Goal: Task Accomplishment & Management: Complete application form

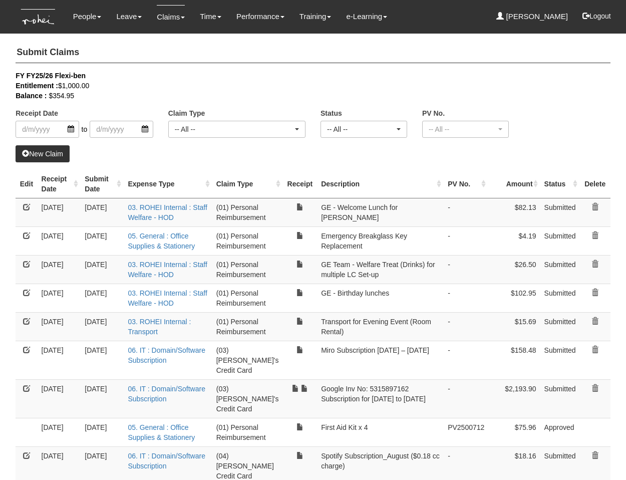
select select "50"
click at [68, 150] on link "New Claim" at bounding box center [43, 153] width 54 height 17
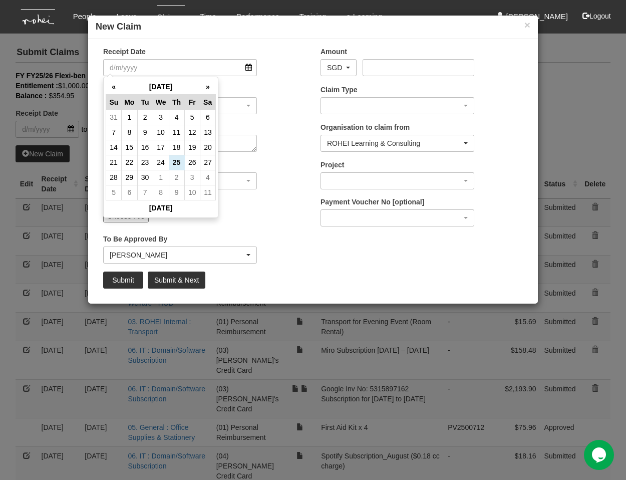
click at [298, 108] on div "Expense Type 01. Project (Billed) : Food for FGDs / Meetings 01. Project (Bille…" at bounding box center [204, 103] width 217 height 37
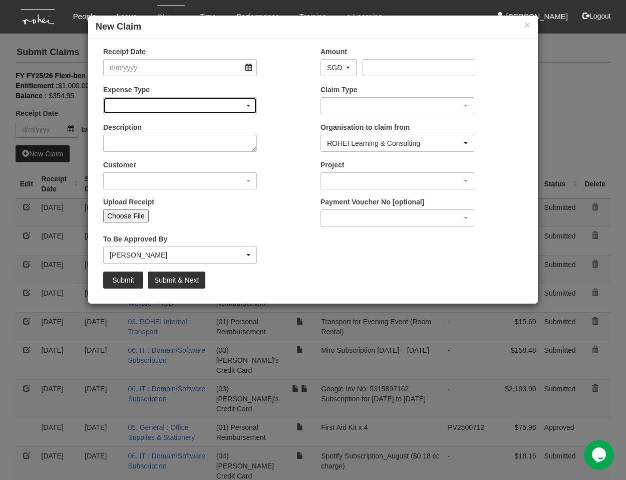
click at [176, 104] on div "button" at bounding box center [180, 106] width 153 height 16
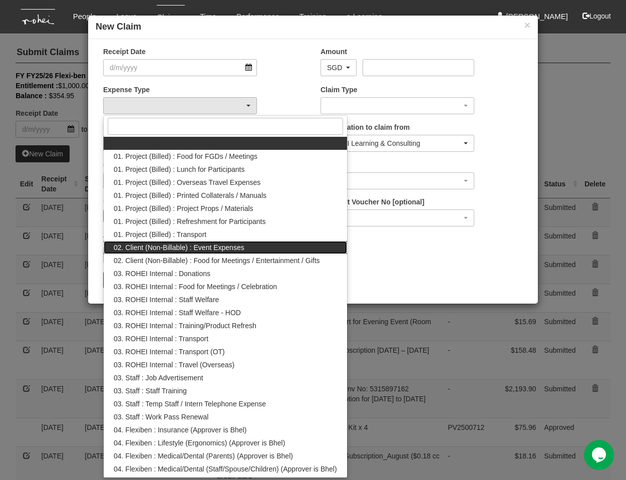
click at [234, 251] on span "02. Client (Non-Billable) : Event Expenses" at bounding box center [179, 247] width 131 height 10
select select "150"
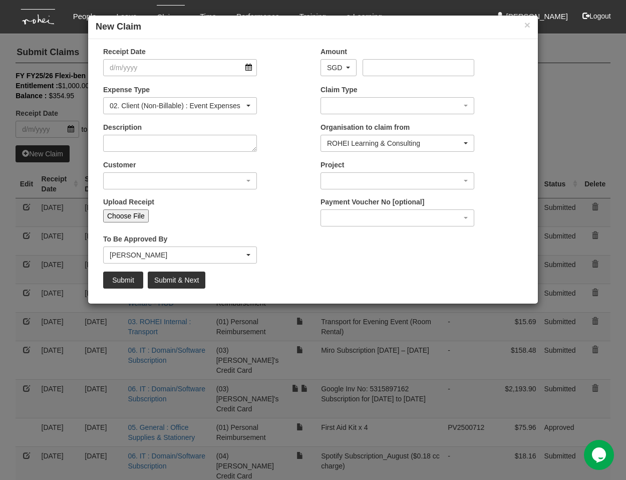
click at [275, 151] on div "Description" at bounding box center [204, 140] width 217 height 37
click at [156, 66] on input "Receipt Date" at bounding box center [180, 67] width 154 height 17
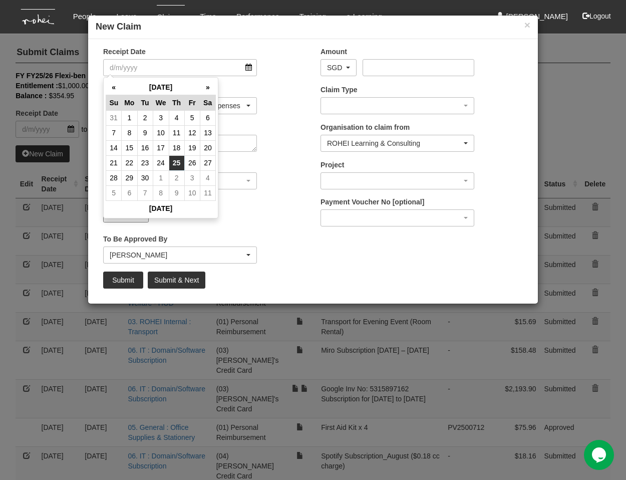
click at [179, 164] on td "25" at bounding box center [177, 162] width 16 height 15
type input "[DATE]"
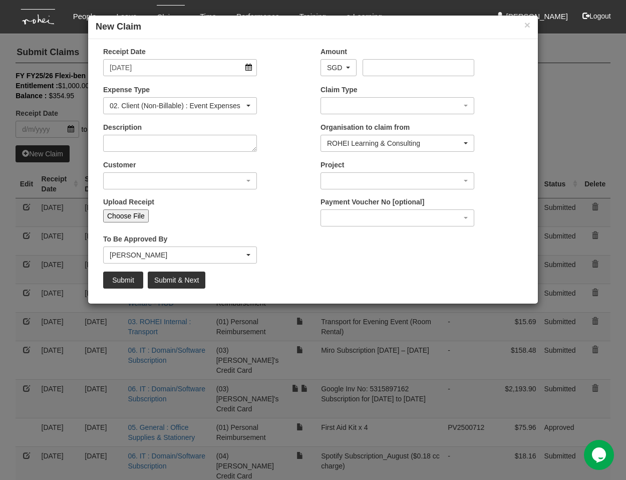
click at [272, 161] on div "Customer (N/A) _ROHEI Internal 3M ASIA PACIFIC PRIVATE LTD [DOMAIN_NAME] AbbVie…" at bounding box center [204, 178] width 217 height 37
click at [214, 147] on textarea "Description" at bounding box center [180, 143] width 154 height 17
click at [225, 175] on div "button" at bounding box center [180, 181] width 153 height 16
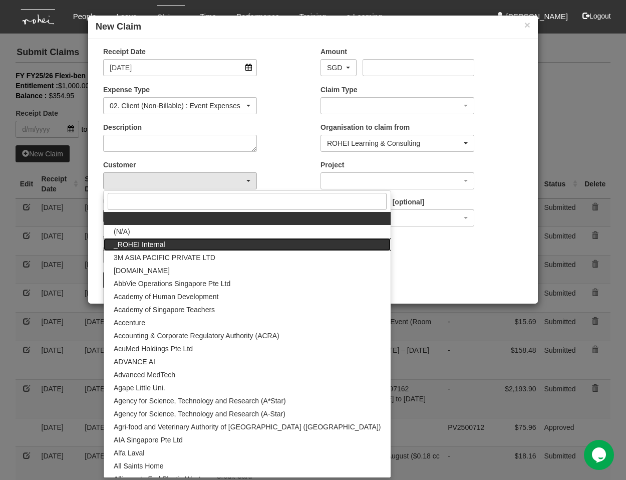
click at [176, 245] on link "_ROHEI Internal" at bounding box center [247, 244] width 287 height 13
select select "397"
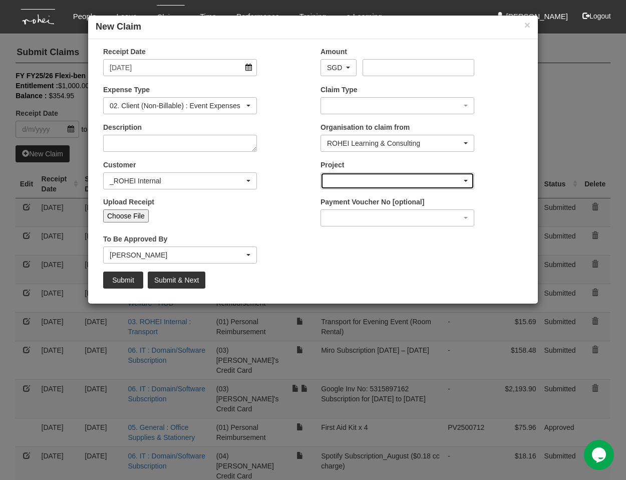
click at [341, 179] on div "button" at bounding box center [397, 181] width 153 height 16
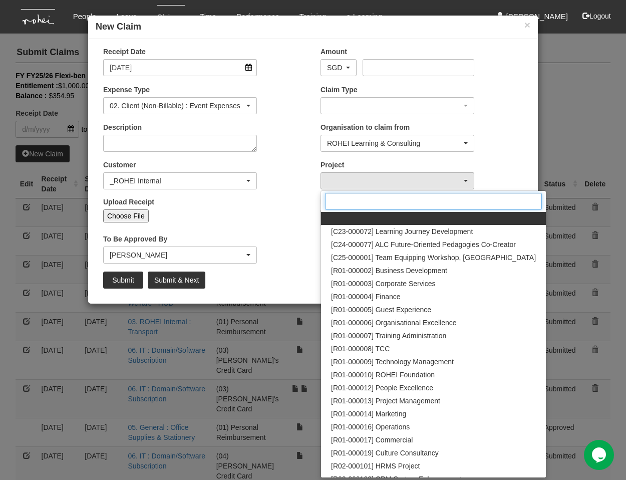
click at [357, 205] on input "Search" at bounding box center [433, 201] width 217 height 17
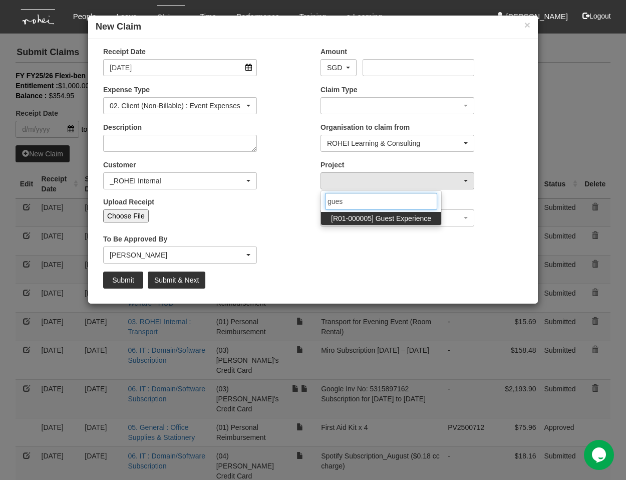
type input "guest"
select select "1482"
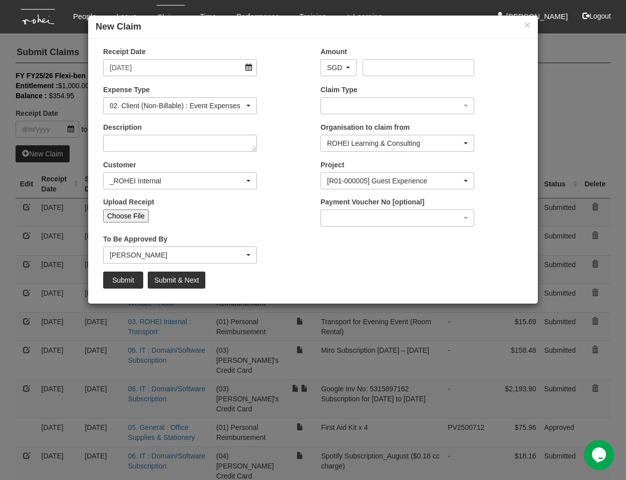
click at [302, 121] on div "Expense Type 01. Project (Billed) : Food for FGDs / Meetings 01. Project (Bille…" at bounding box center [204, 103] width 217 height 37
click at [211, 258] on div "[PERSON_NAME]" at bounding box center [177, 255] width 135 height 10
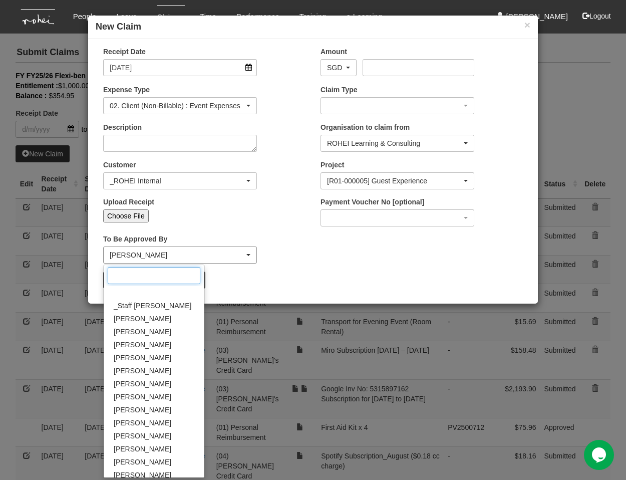
scroll to position [82, 0]
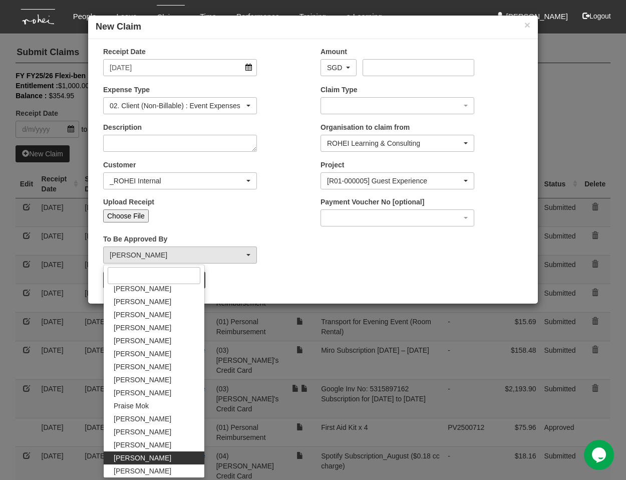
click at [333, 241] on div "Receipt Date [DATE] Amount AED AFN ALL AMD ANG AOA ARS AUD AWG AZN BAM BBD BDT …" at bounding box center [313, 171] width 450 height 249
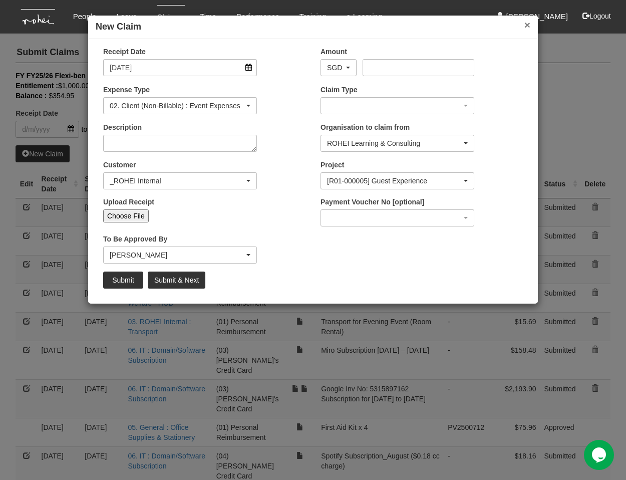
click at [528, 24] on button "×" at bounding box center [527, 25] width 6 height 11
